Goal: Task Accomplishment & Management: Complete application form

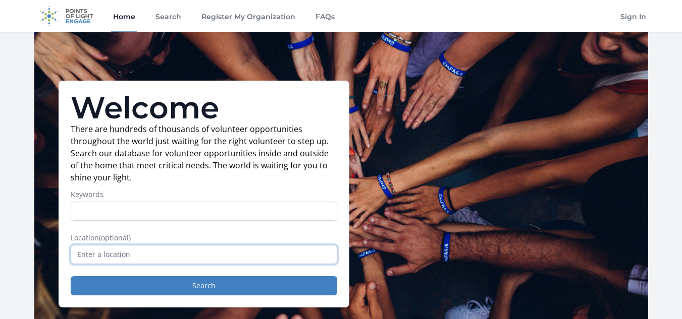
click at [160, 256] on input "text" at bounding box center [204, 254] width 266 height 19
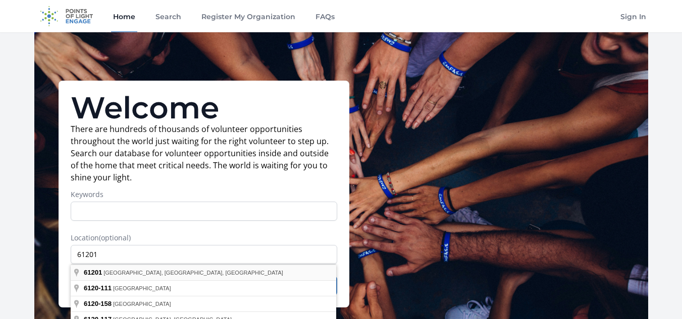
type input "Rock Island, IL 61201, USA"
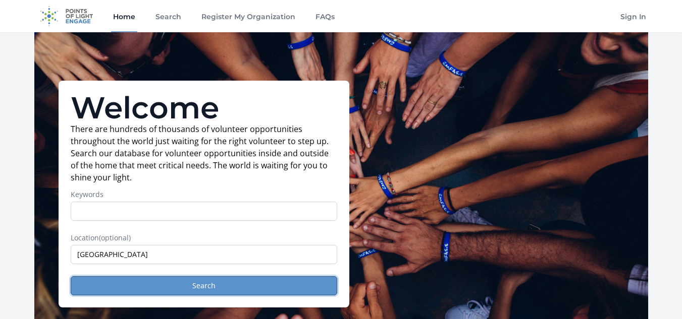
click at [178, 281] on button "Search" at bounding box center [204, 285] width 266 height 19
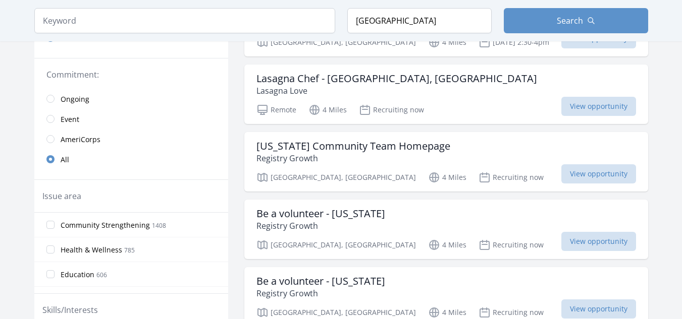
scroll to position [219, 0]
drag, startPoint x: 387, startPoint y: 138, endPoint x: 220, endPoint y: 161, distance: 169.0
click at [220, 161] on link "All" at bounding box center [131, 158] width 194 height 20
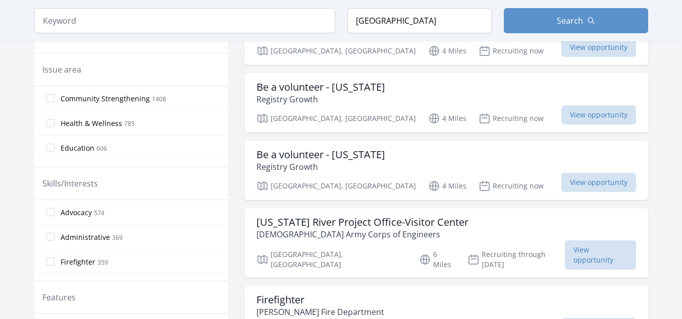
scroll to position [346, 0]
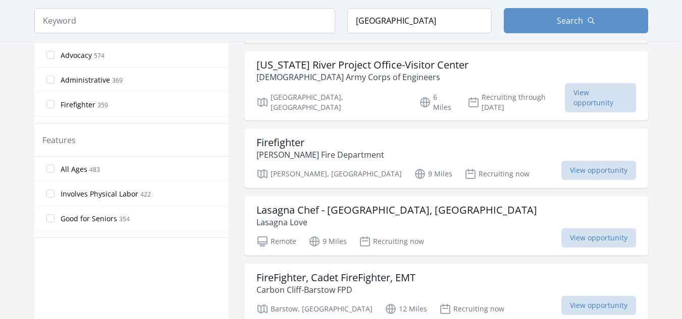
click at [229, 151] on div "Active filters Clear filters Within Any distance , 5 Miles , 20 Miles , 50 Mile…" at bounding box center [341, 324] width 614 height 1507
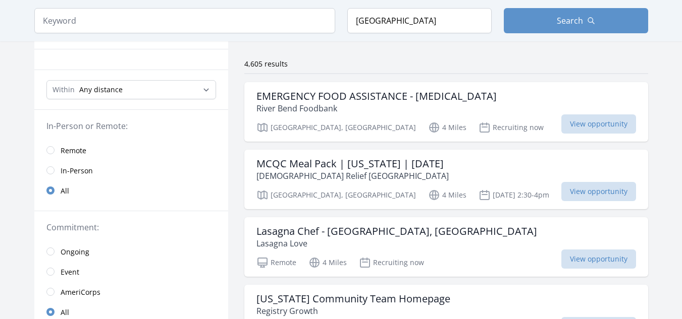
scroll to position [0, 0]
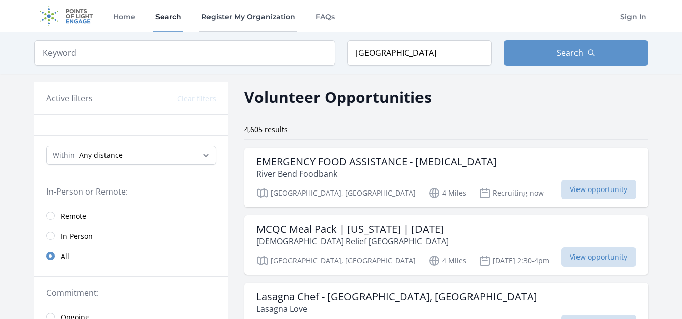
click at [268, 24] on link "Register My Organization" at bounding box center [248, 16] width 98 height 32
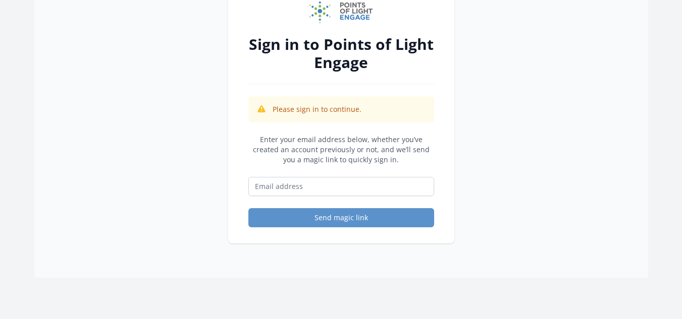
scroll to position [74, 0]
click at [343, 187] on input "Email address" at bounding box center [341, 186] width 186 height 19
type input "[EMAIL_ADDRESS][DOMAIN_NAME]"
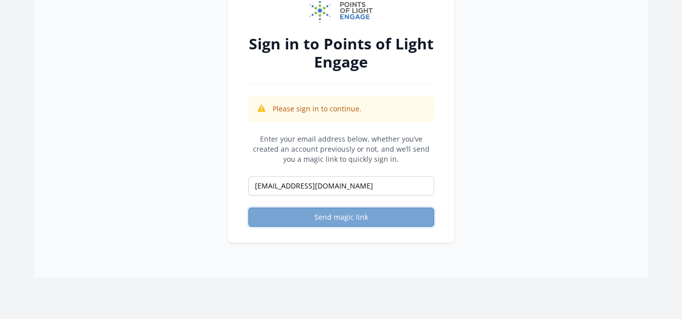
click at [364, 224] on button "Send magic link" at bounding box center [341, 217] width 186 height 19
